Goal: Check status

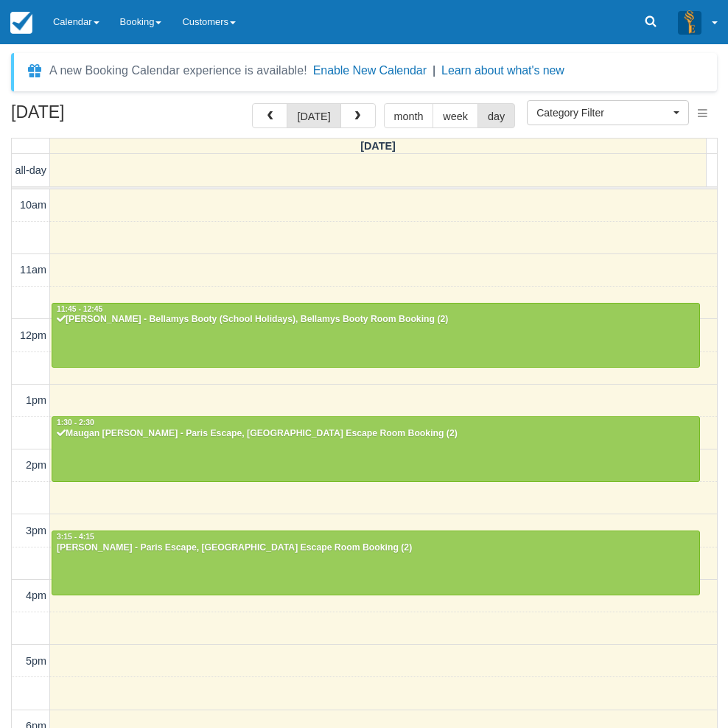
select select
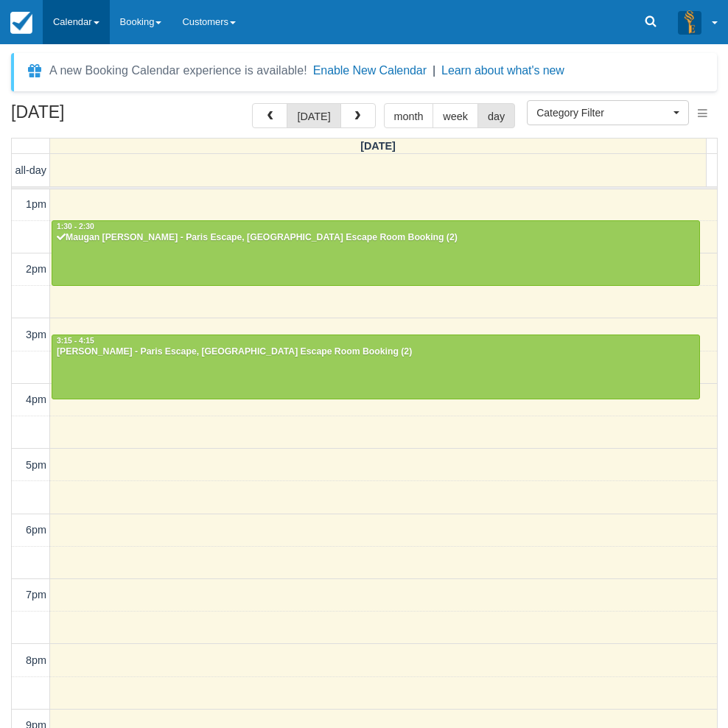
click at [72, 33] on link "Calendar" at bounding box center [76, 22] width 67 height 44
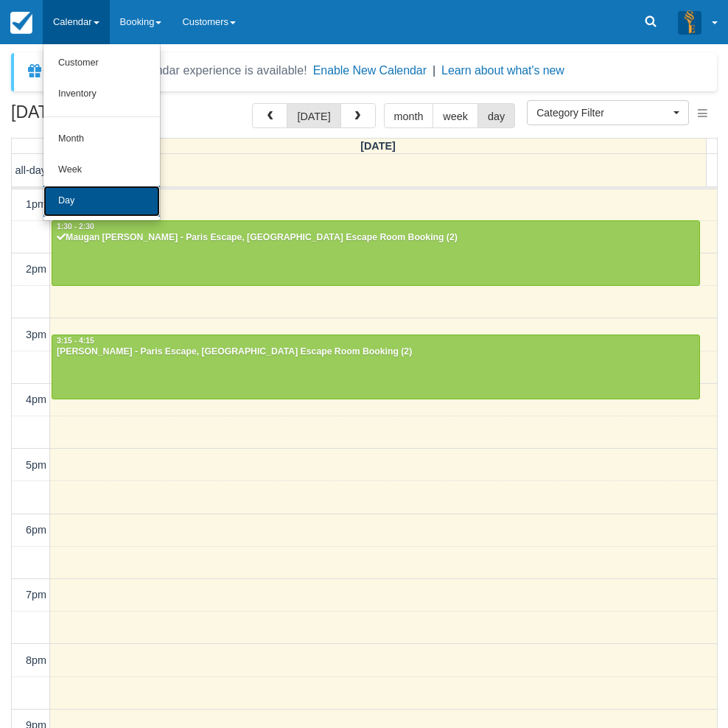
click at [113, 196] on link "Day" at bounding box center [101, 201] width 116 height 31
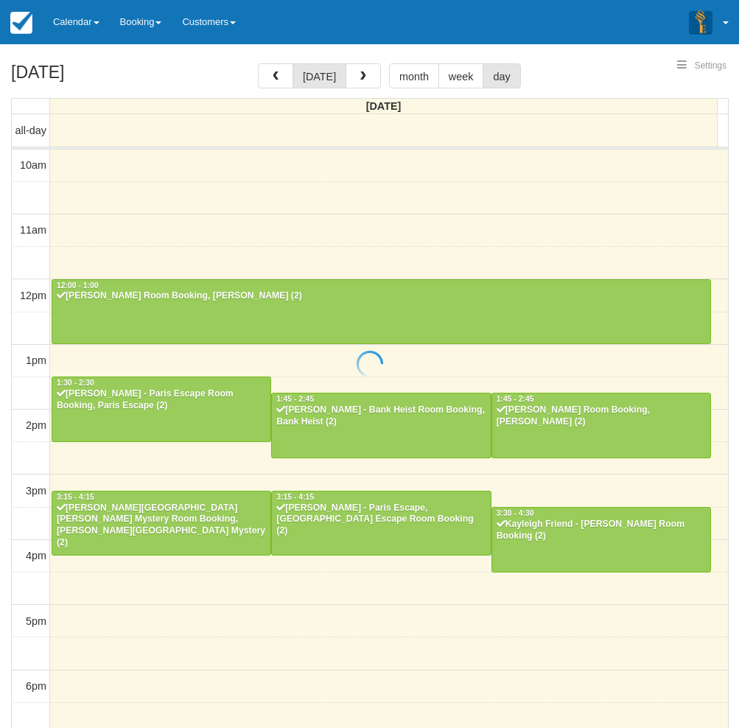
select select
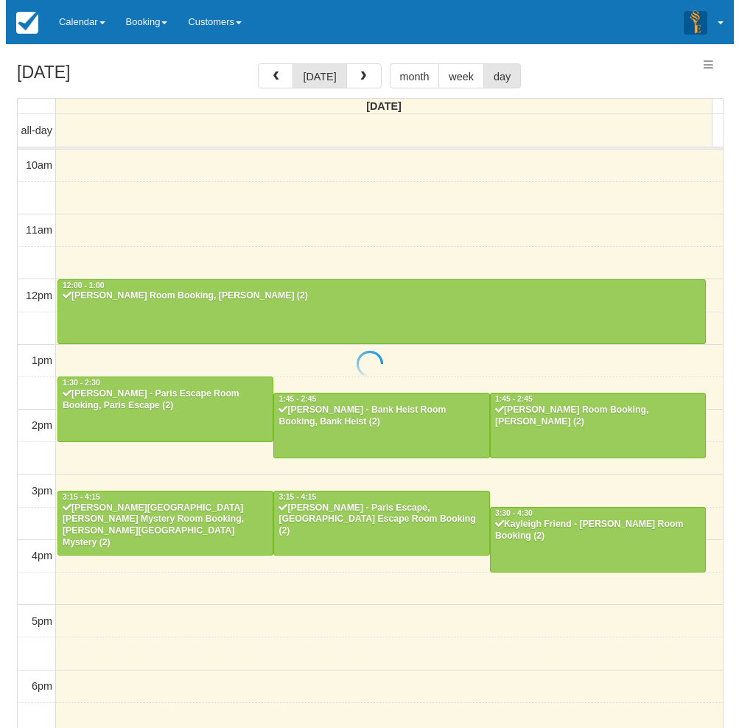
scroll to position [232, 0]
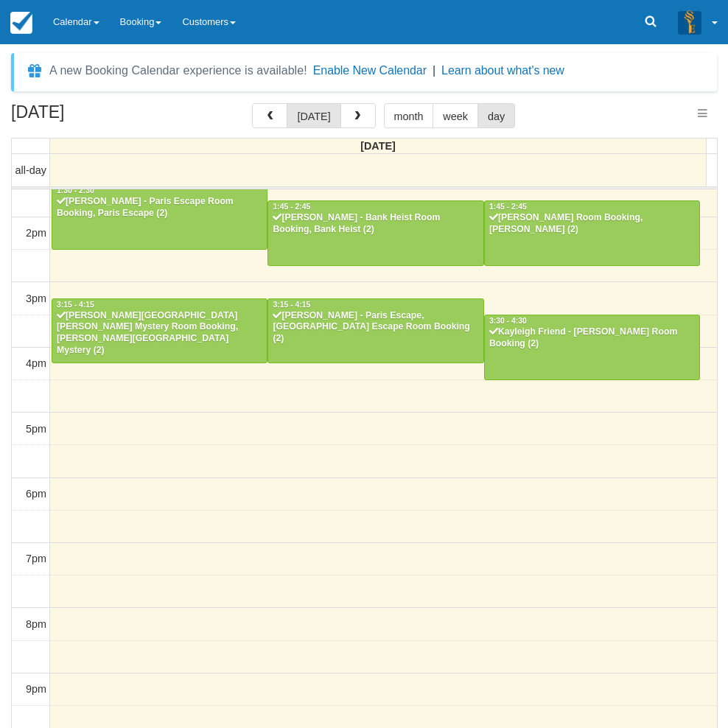
select select
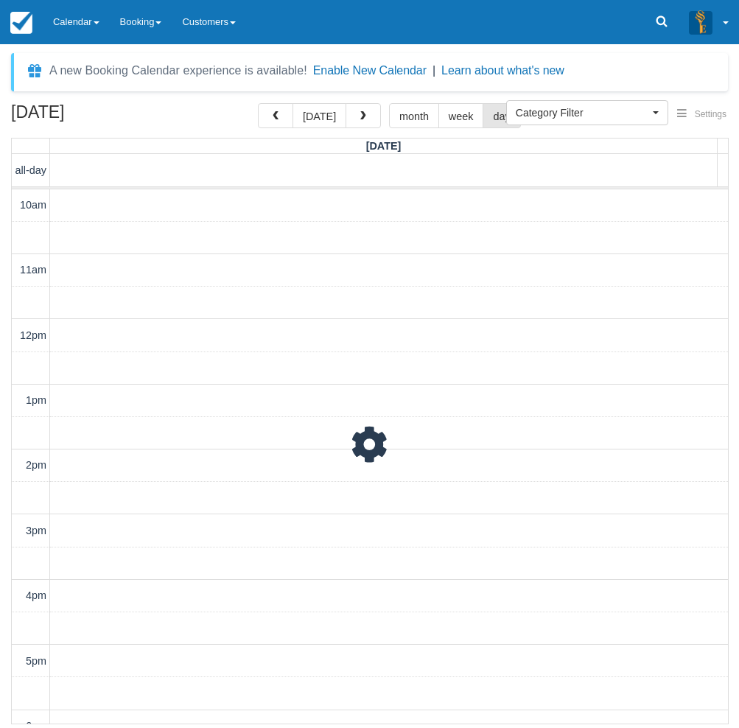
scroll to position [279, 0]
